Goal: Task Accomplishment & Management: Use online tool/utility

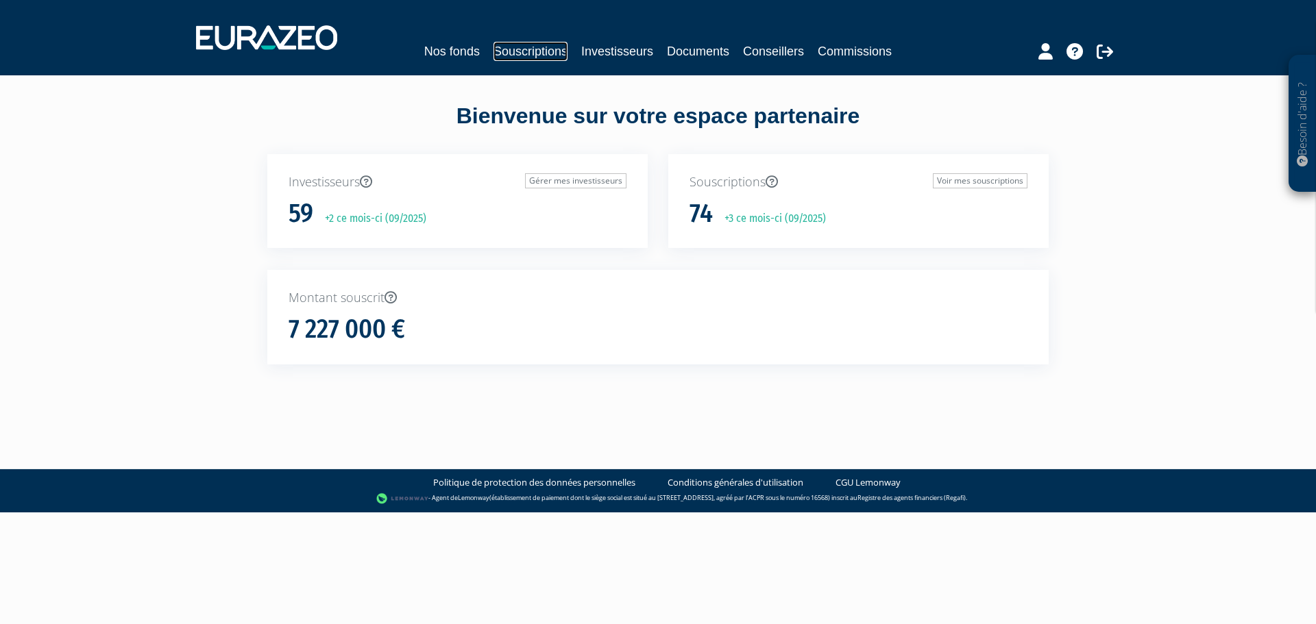
click at [524, 53] on link "Souscriptions" at bounding box center [531, 51] width 74 height 19
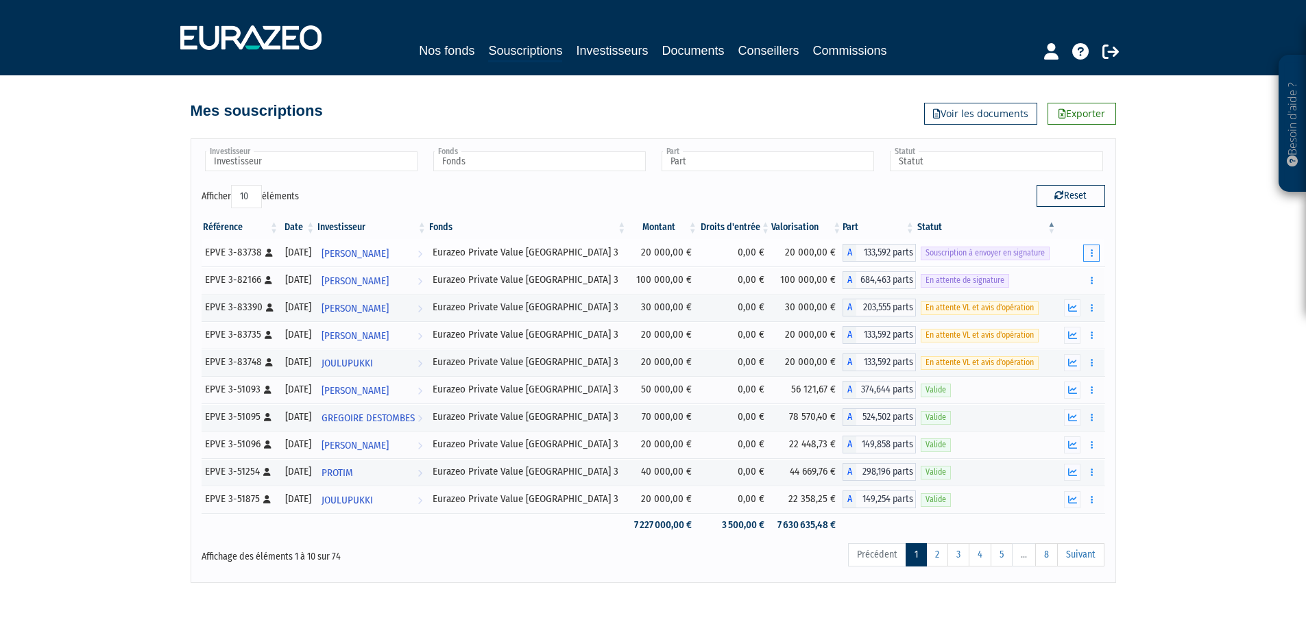
click at [1094, 250] on button "button" at bounding box center [1091, 253] width 16 height 17
click at [1058, 274] on link "Envoyer à signer" at bounding box center [1056, 278] width 78 height 23
